Goal: Task Accomplishment & Management: Manage account settings

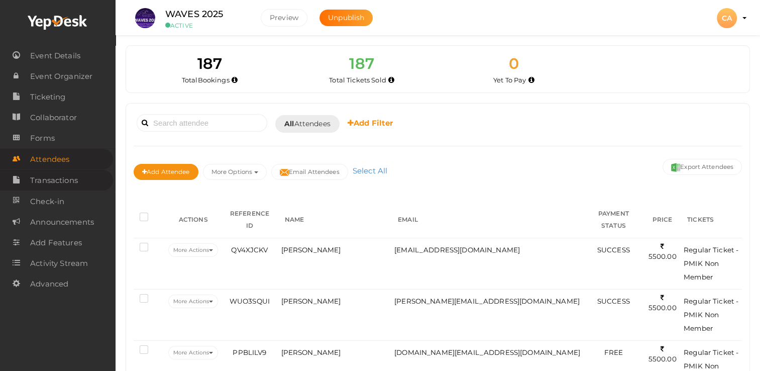
click at [49, 180] on span "Transactions" at bounding box center [54, 180] width 48 height 20
